Goal: Find specific page/section: Find specific page/section

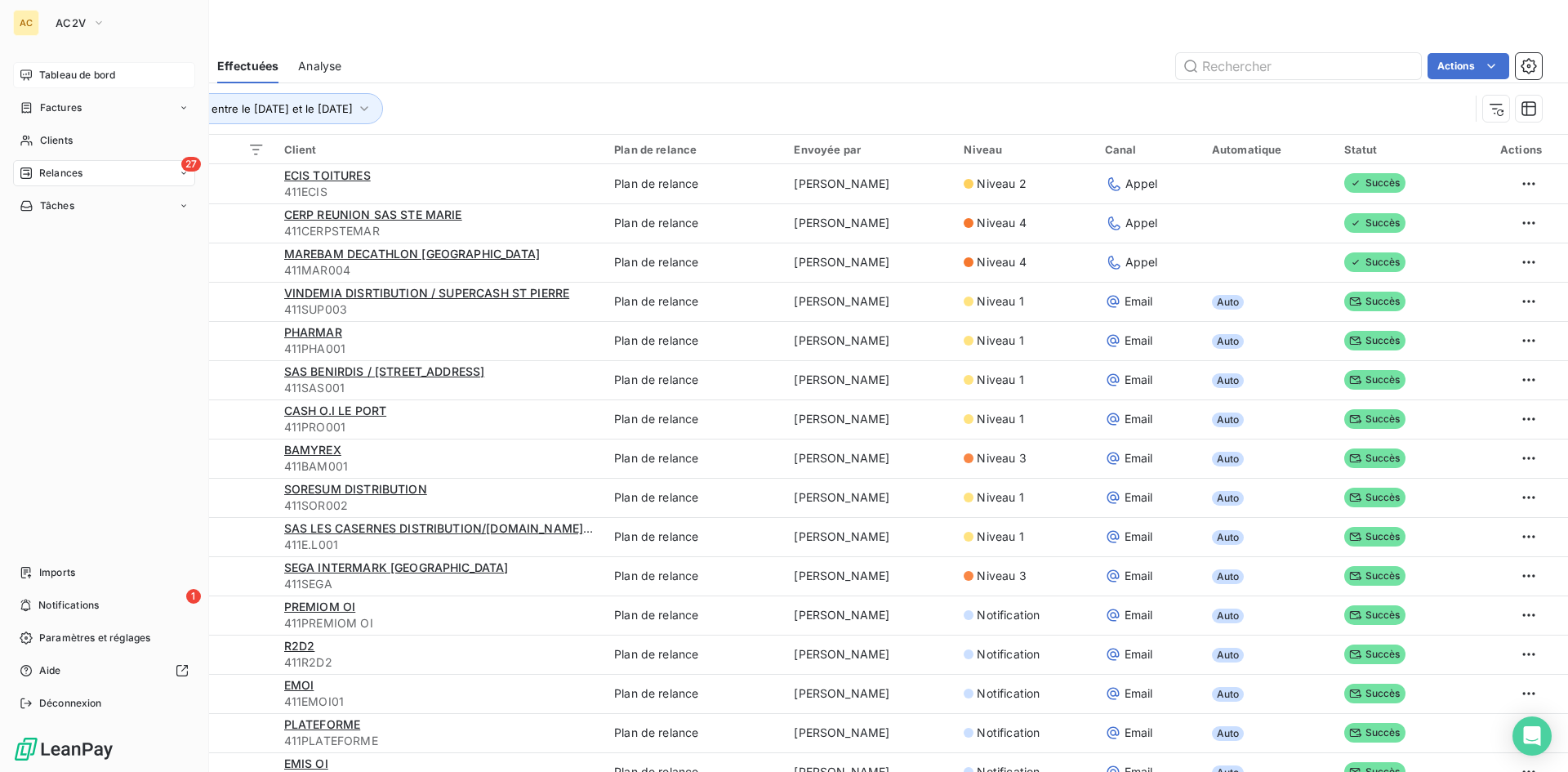
click at [89, 70] on span "Tableau de bord" at bounding box center [78, 75] width 76 height 15
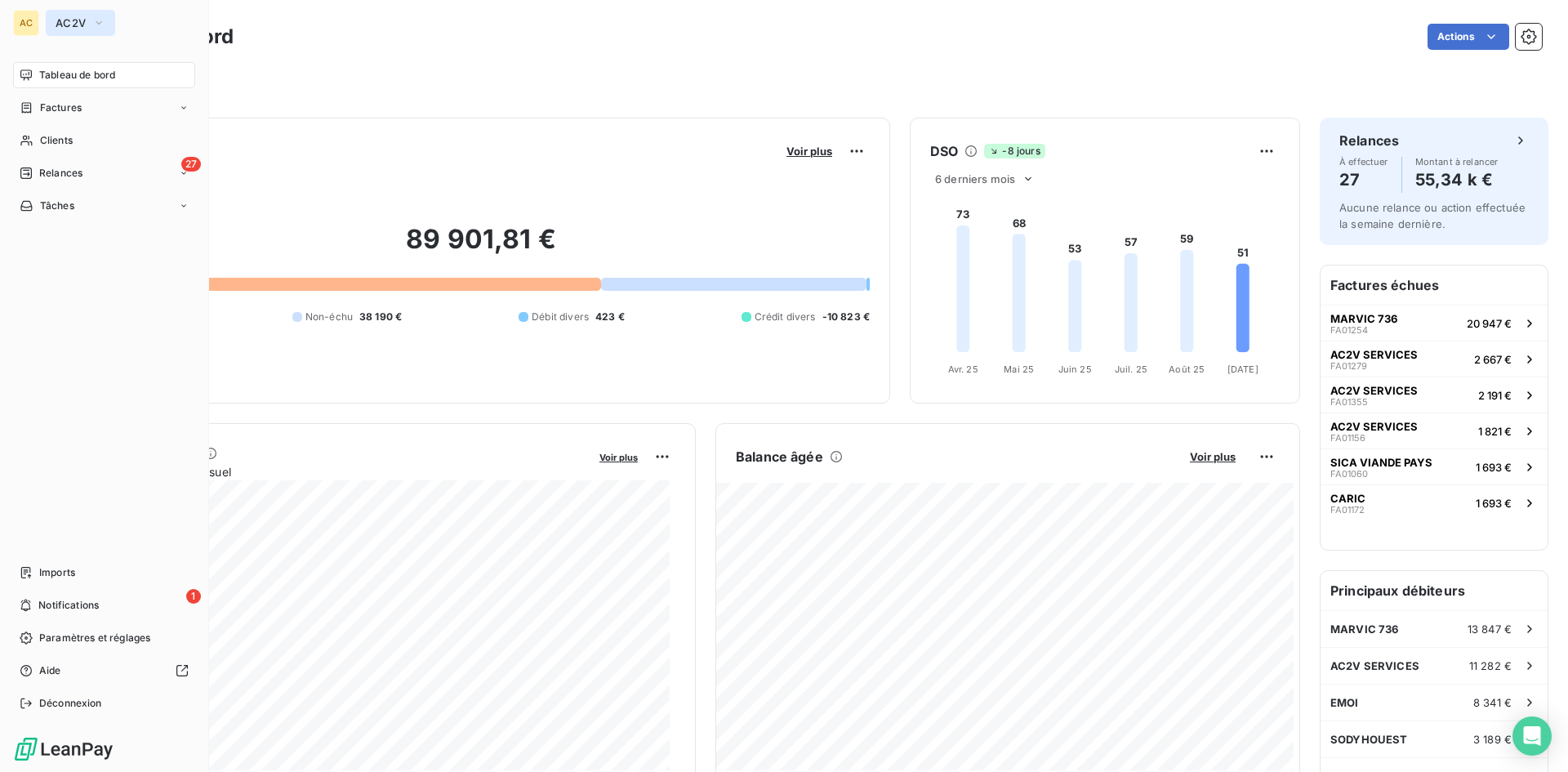
click at [70, 27] on span "AC2V" at bounding box center [70, 23] width 31 height 13
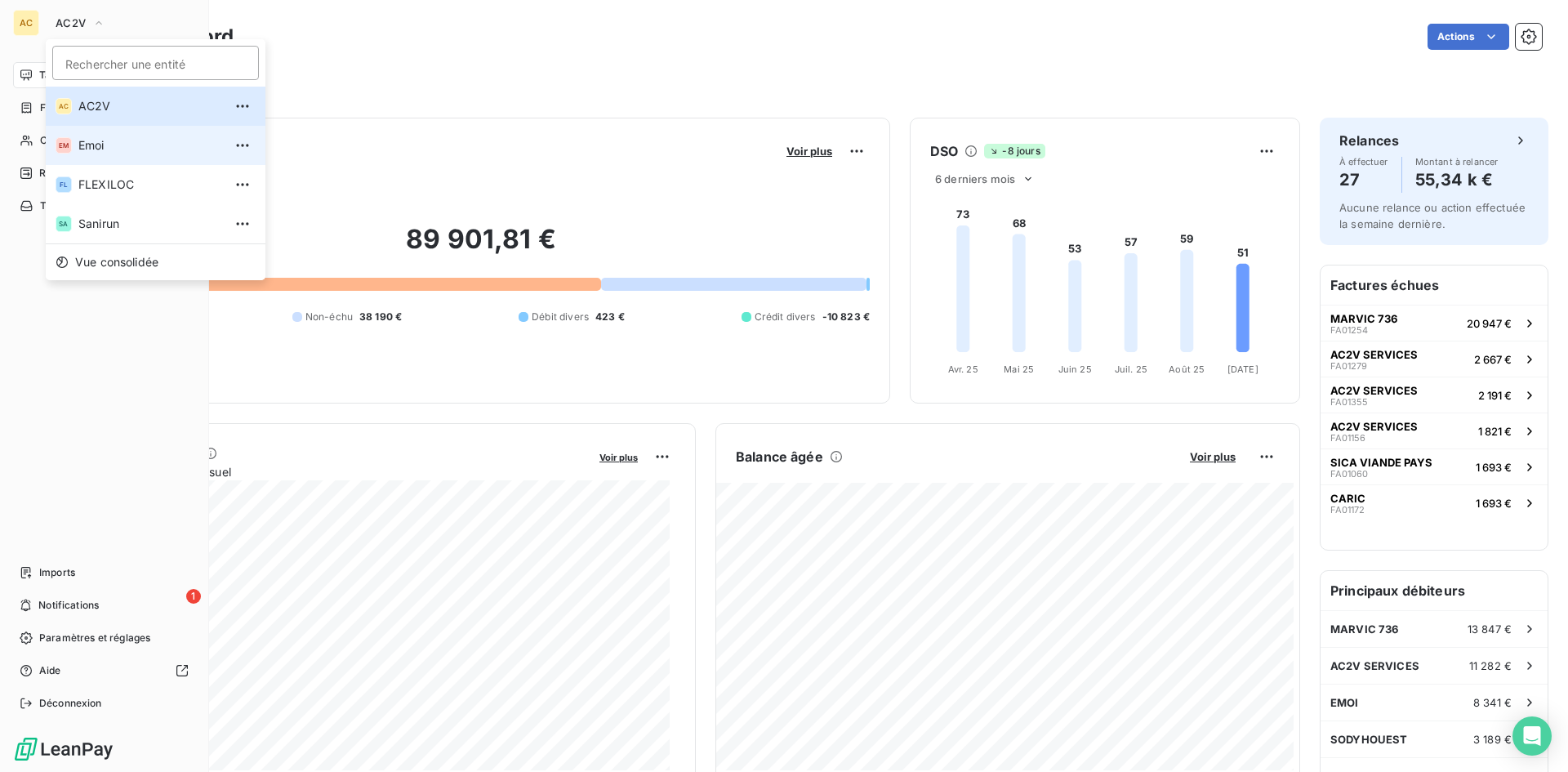
click at [121, 147] on span "Emoi" at bounding box center [150, 145] width 144 height 16
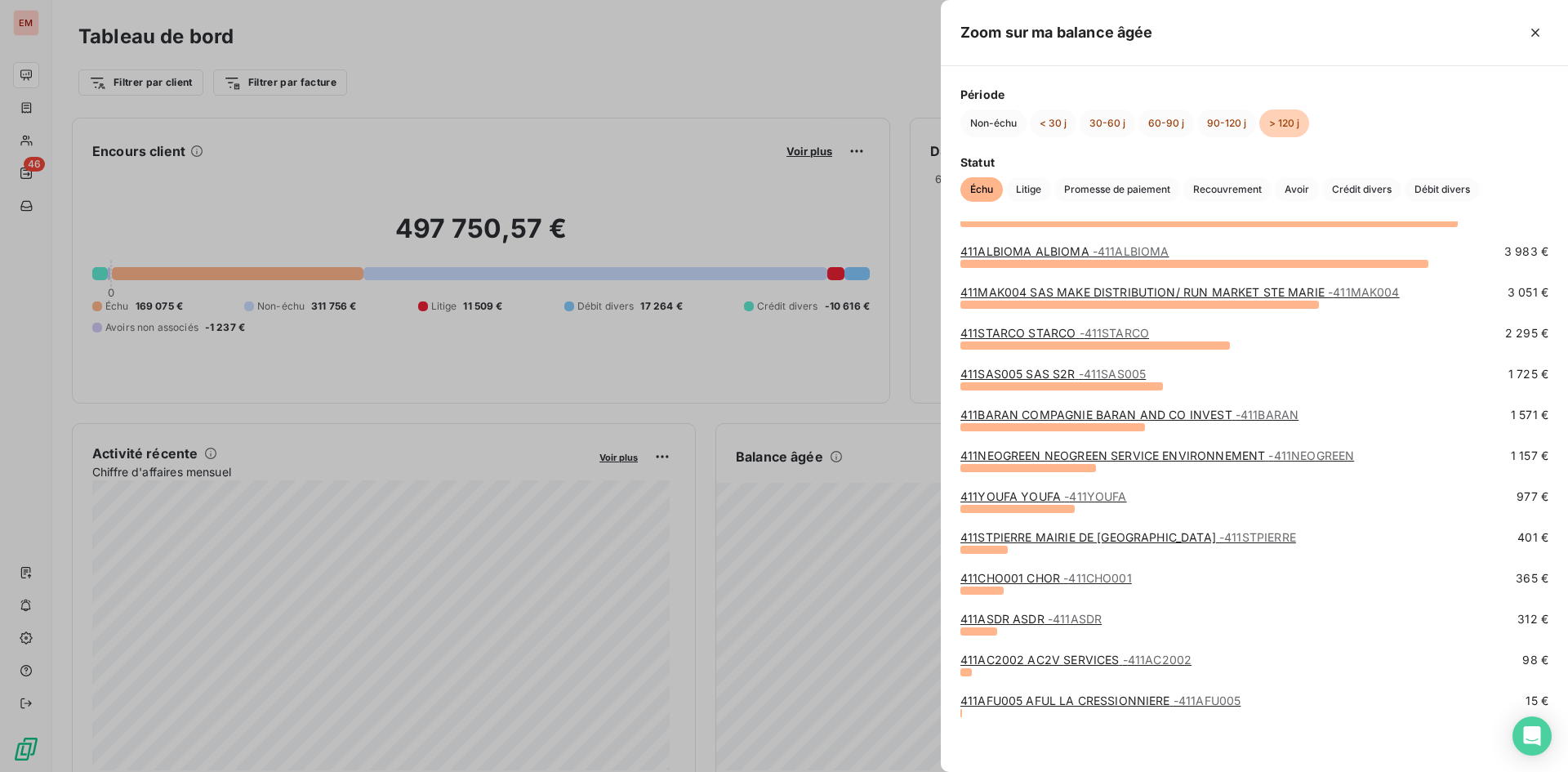
scroll to position [80, 0]
click at [995, 487] on div "411YOUFA YOUFA - 411YOUFA" at bounding box center [1043, 496] width 167 height 16
click at [999, 493] on link "411YOUFA YOUFA - 411YOUFA" at bounding box center [1043, 495] width 167 height 14
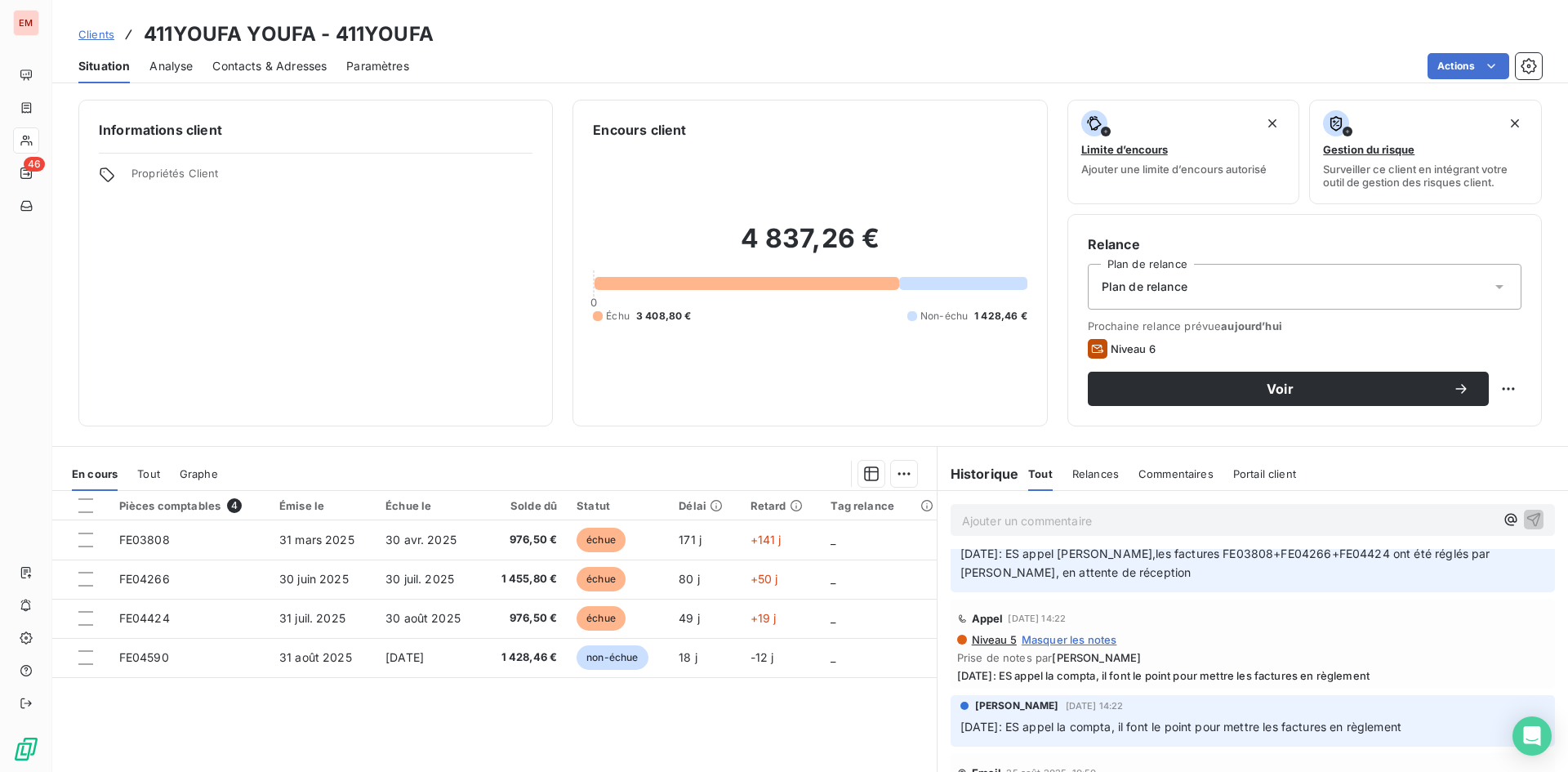
scroll to position [163, 0]
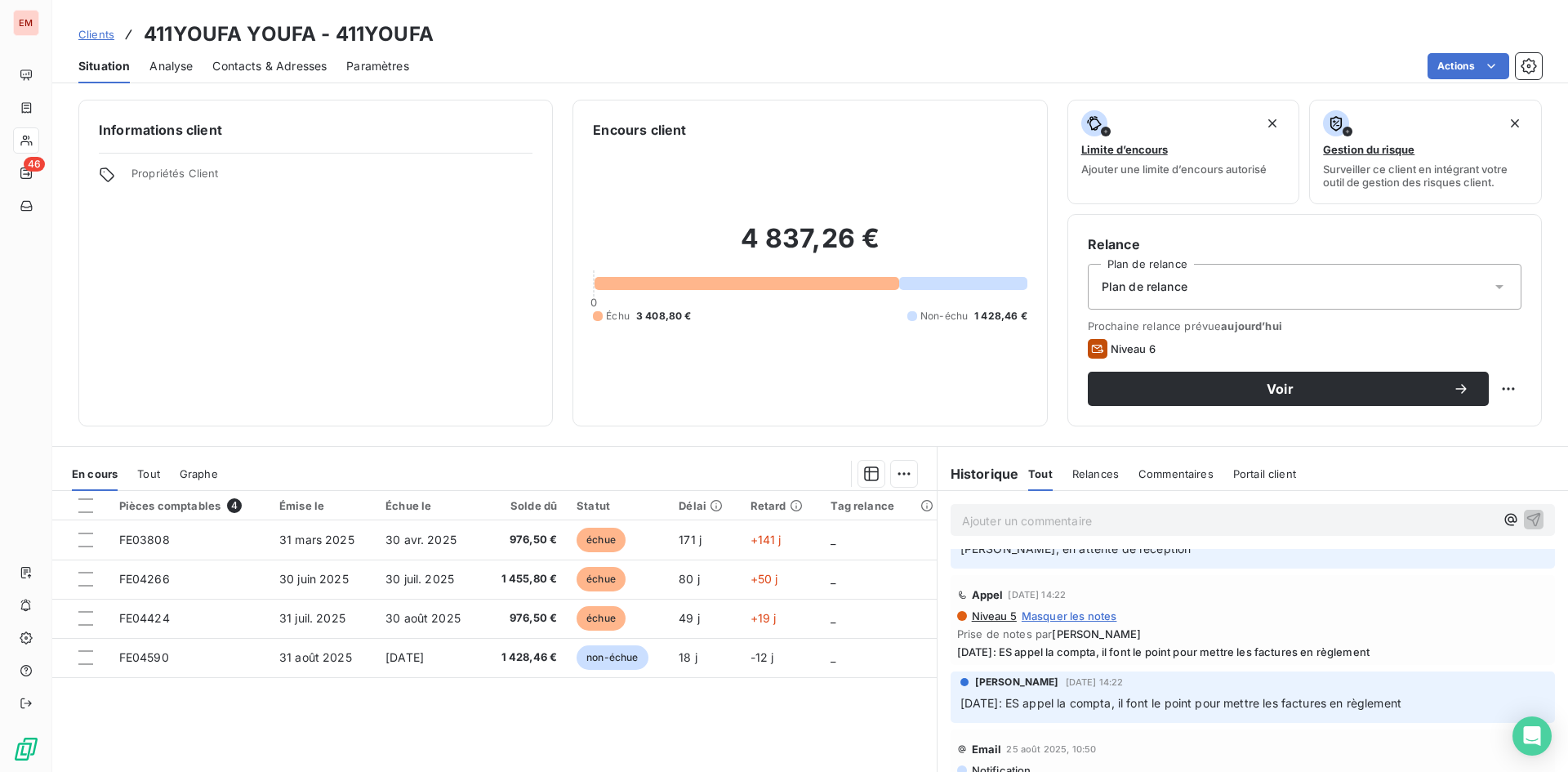
click at [799, 714] on div "Pièces comptables 4 Émise le Échue le Solde dû Statut Délai Retard Tag relance …" at bounding box center [494, 647] width 884 height 314
